Goal: Complete application form

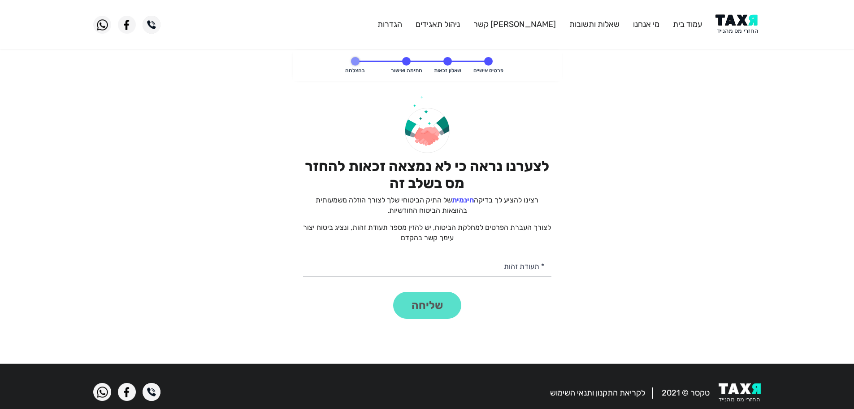
click at [731, 17] on img at bounding box center [738, 24] width 45 height 20
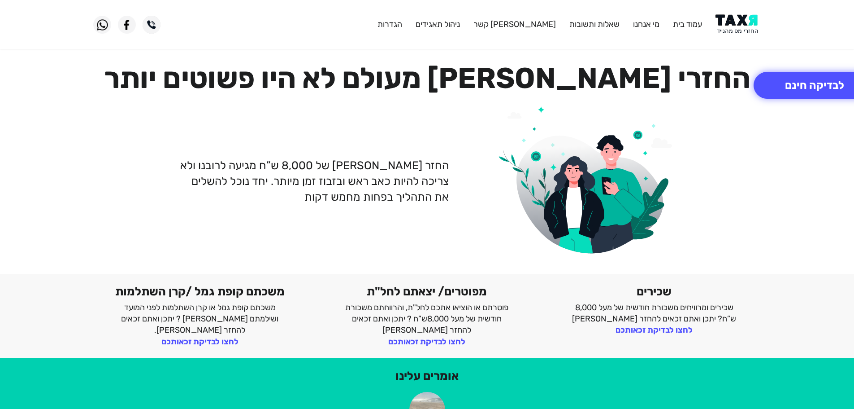
click at [731, 21] on img at bounding box center [738, 24] width 45 height 20
drag, startPoint x: 0, startPoint y: 0, endPoint x: 733, endPoint y: 5, distance: 732.9
click at [737, 28] on img at bounding box center [738, 24] width 45 height 20
click at [745, 22] on img at bounding box center [738, 24] width 45 height 20
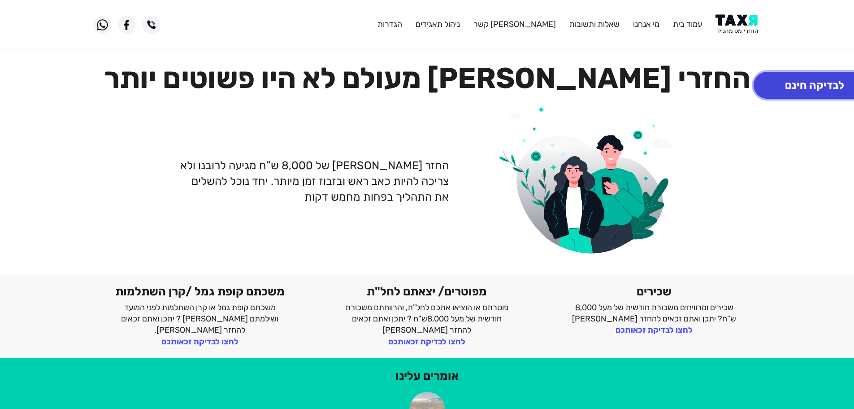
click at [814, 91] on button "לבדיקה חינם" at bounding box center [815, 85] width 122 height 27
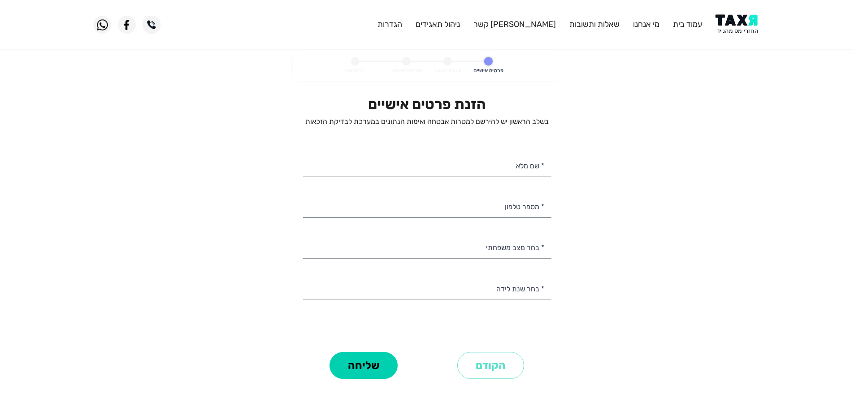
select select
click at [518, 212] on input "* מספר טלפון" at bounding box center [427, 205] width 248 height 23
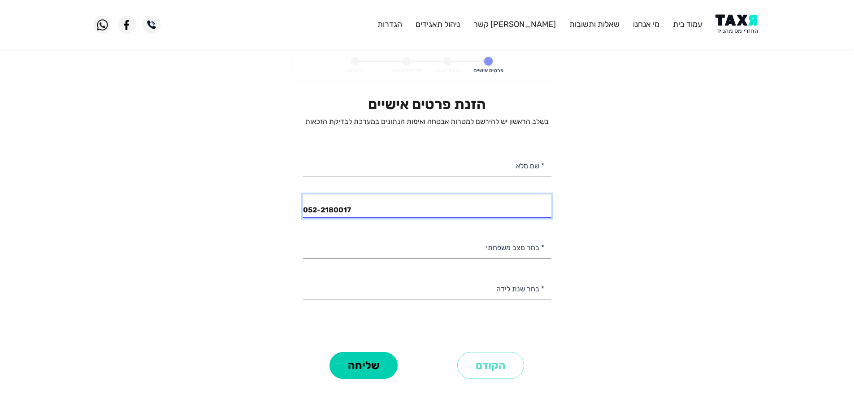
type input "052-2180017"
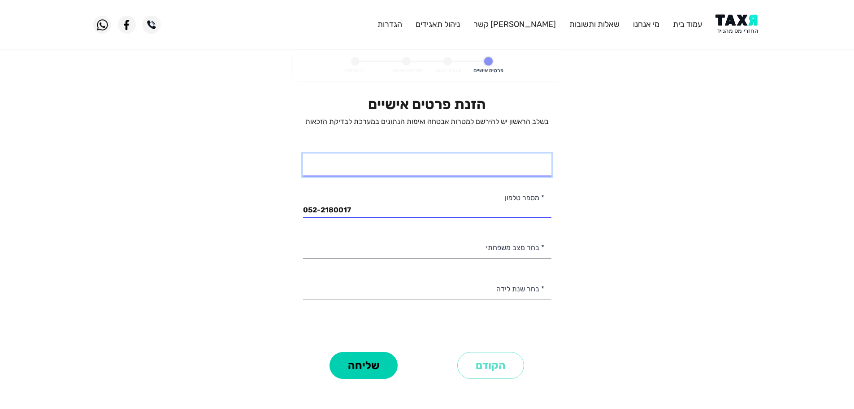
click at [493, 163] on input "* שם מלא" at bounding box center [427, 164] width 248 height 23
type input "[PERSON_NAME]"
